Goal: Information Seeking & Learning: Check status

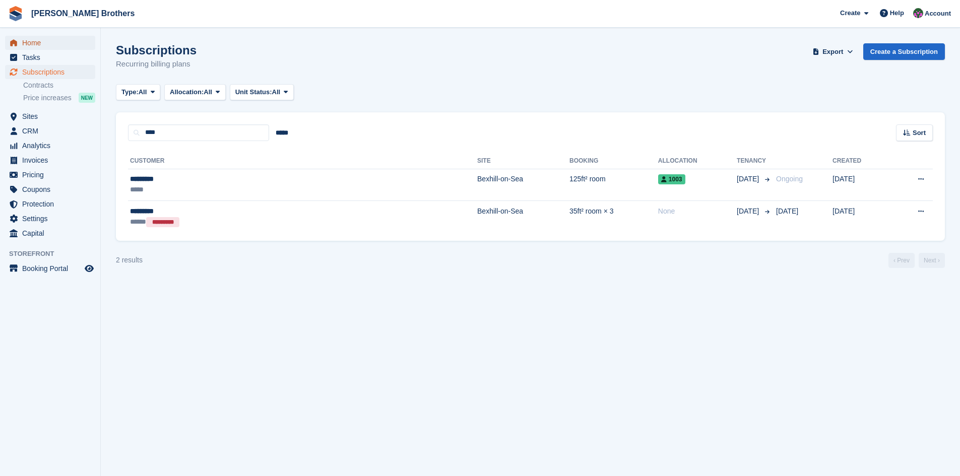
click at [34, 42] on span "Home" at bounding box center [52, 43] width 60 height 14
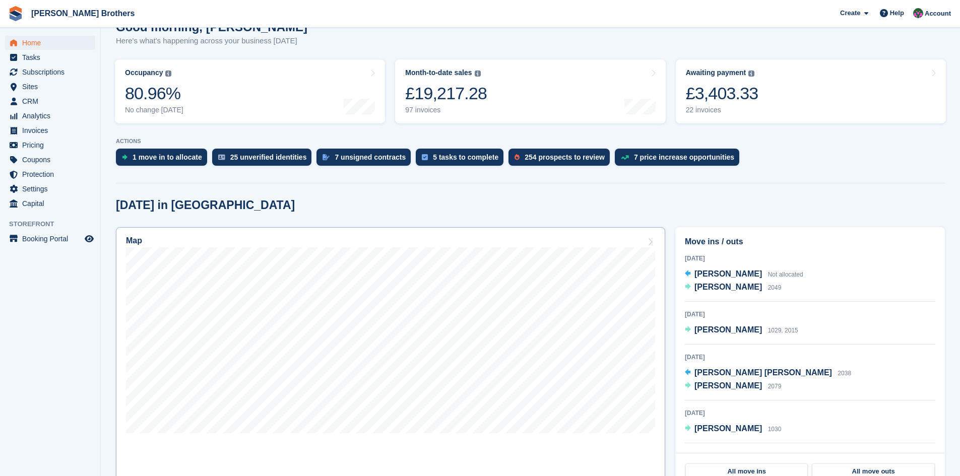
scroll to position [151, 0]
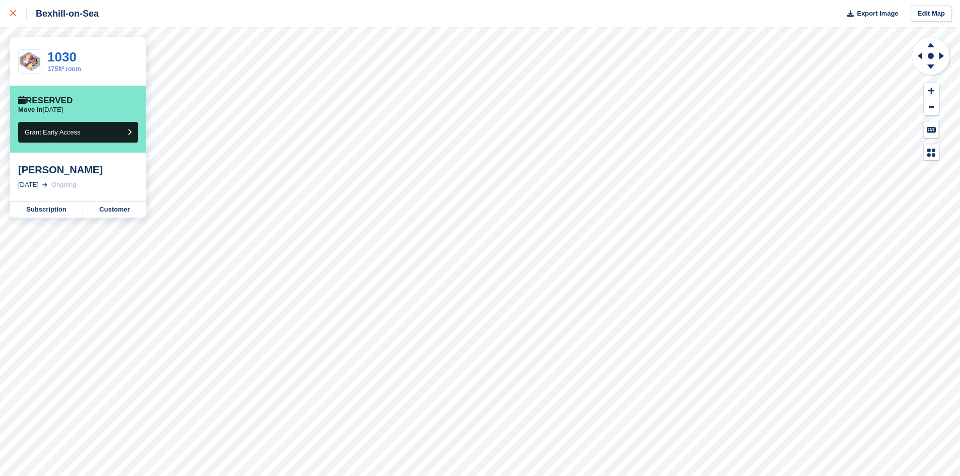
click at [12, 16] on icon at bounding box center [13, 13] width 6 height 6
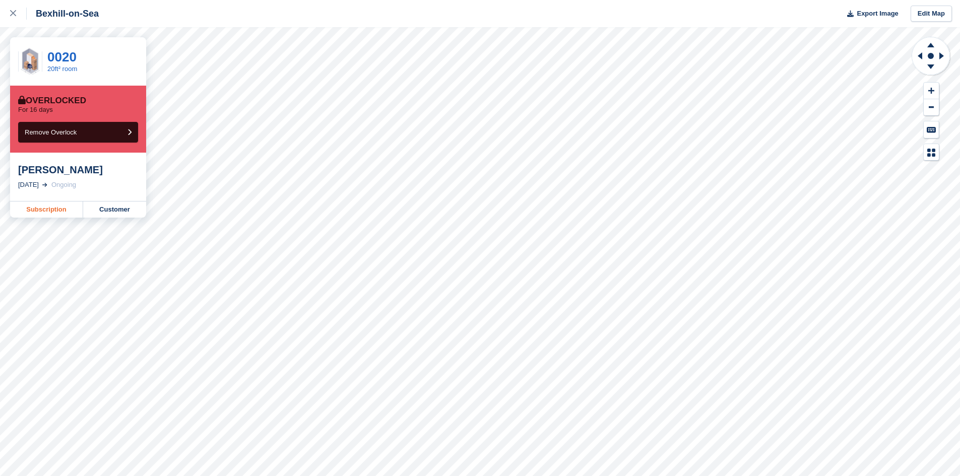
click at [46, 218] on link "Subscription" at bounding box center [46, 209] width 73 height 16
click at [42, 210] on link "Subscription" at bounding box center [46, 209] width 73 height 16
click at [35, 210] on link "Subscription" at bounding box center [46, 209] width 73 height 16
click at [10, 15] on link at bounding box center [13, 13] width 27 height 27
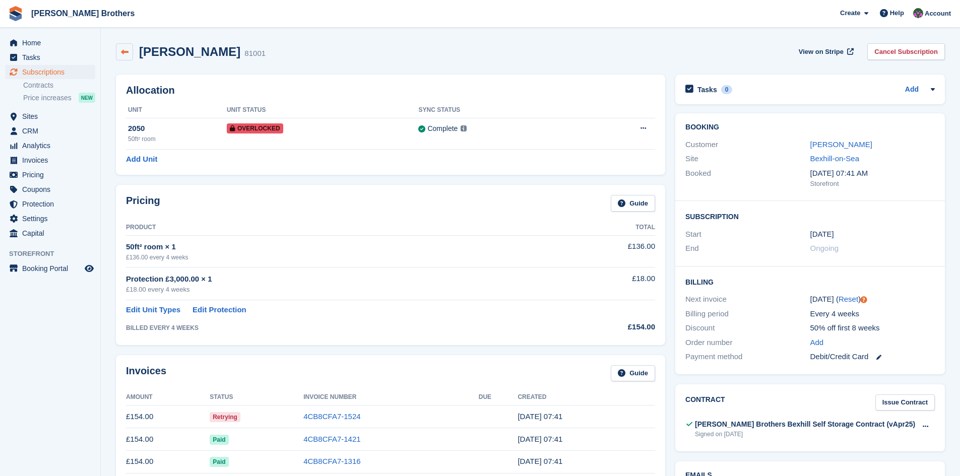
click at [122, 50] on icon at bounding box center [125, 52] width 8 height 8
